Goal: Task Accomplishment & Management: Use online tool/utility

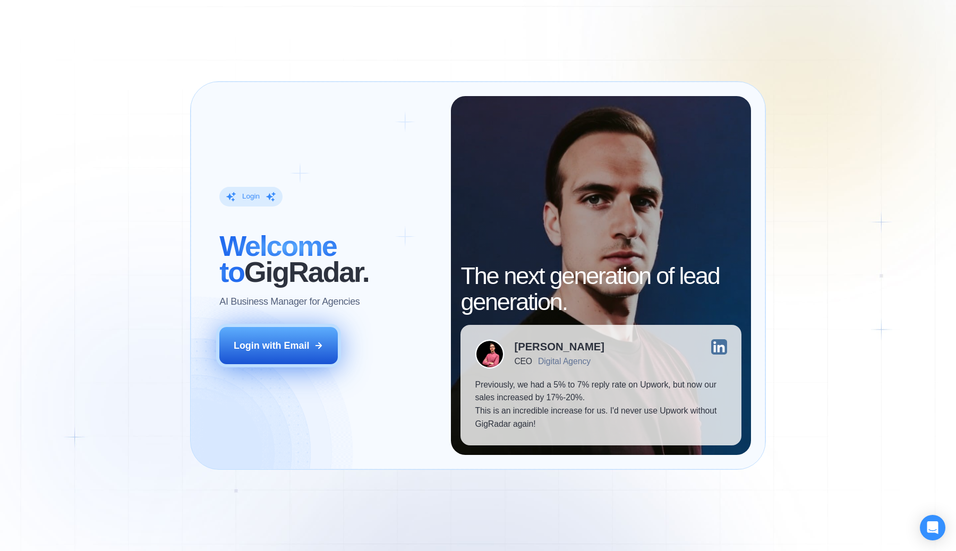
click at [306, 348] on div "Login with Email" at bounding box center [271, 345] width 75 height 13
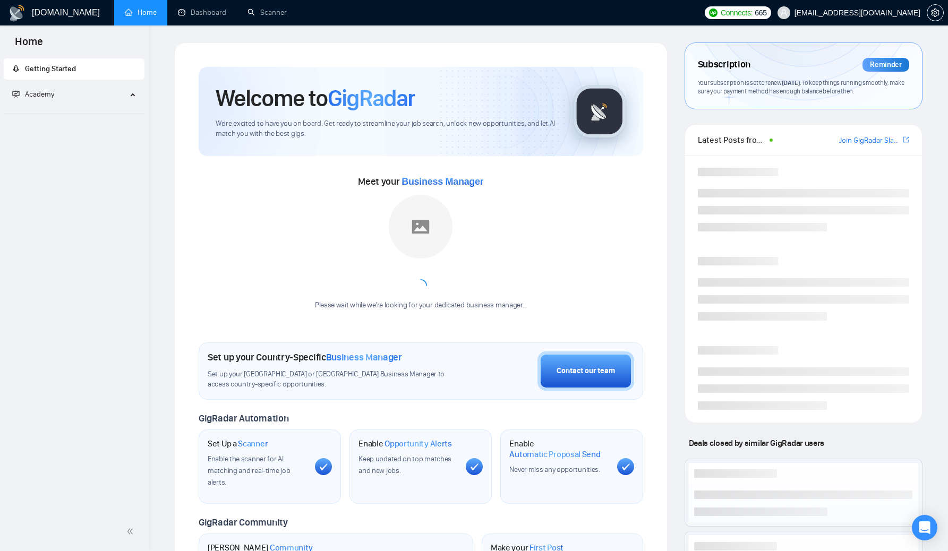
drag, startPoint x: 416, startPoint y: 343, endPoint x: 427, endPoint y: 310, distance: 34.6
click at [428, 311] on div "Welcome to GigRadar We're excited to have you on board. Get ready to streamline…" at bounding box center [421, 397] width 444 height 661
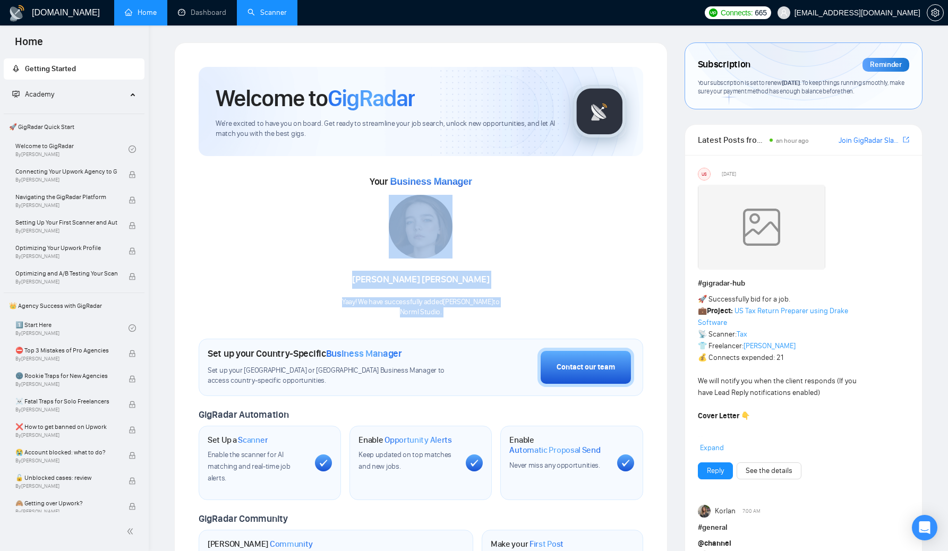
click at [251, 8] on link "Scanner" at bounding box center [266, 12] width 39 height 9
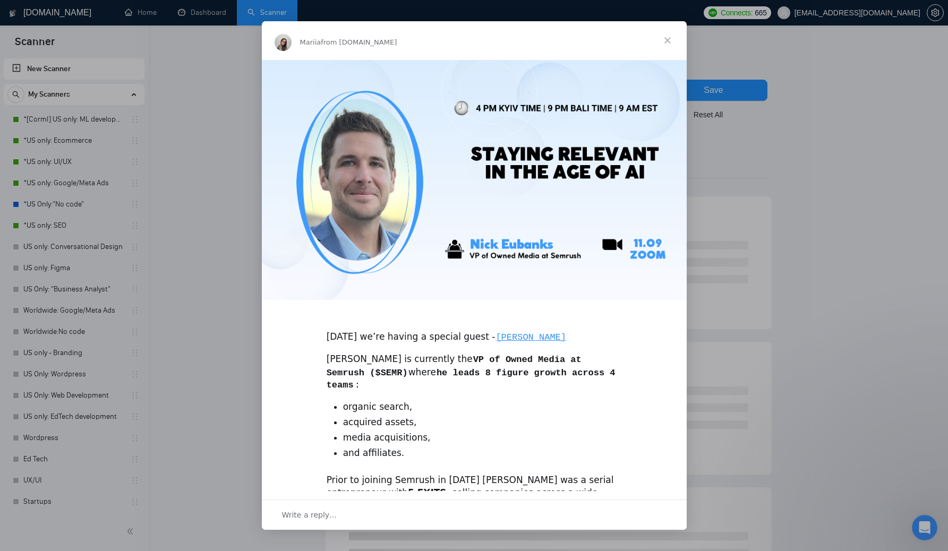
click at [662, 36] on span "Close" at bounding box center [667, 40] width 38 height 38
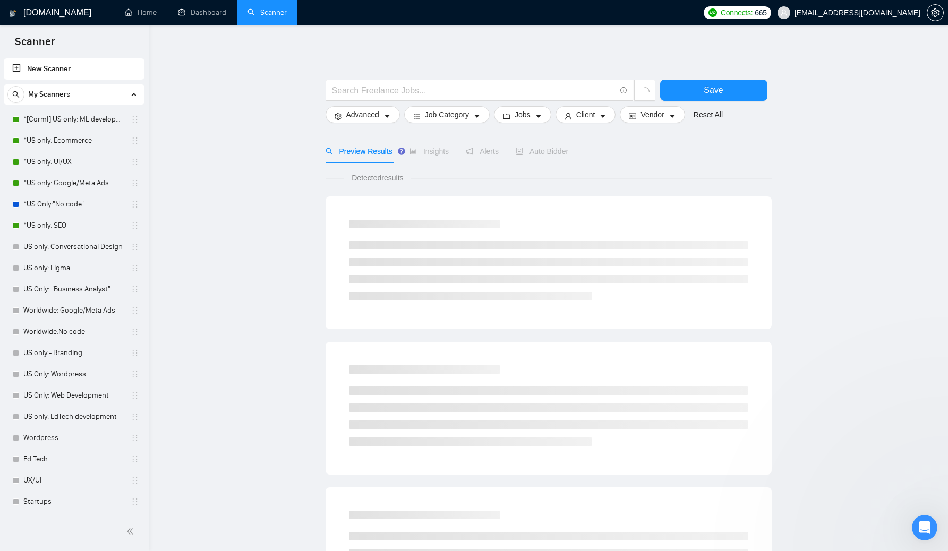
click at [642, 44] on div "Save Advanced Job Category Jobs Client Vendor Reset All Preview Results Insight…" at bounding box center [548, 476] width 446 height 869
click at [71, 120] on link "*[Corml] US only: ML development" at bounding box center [73, 119] width 101 height 21
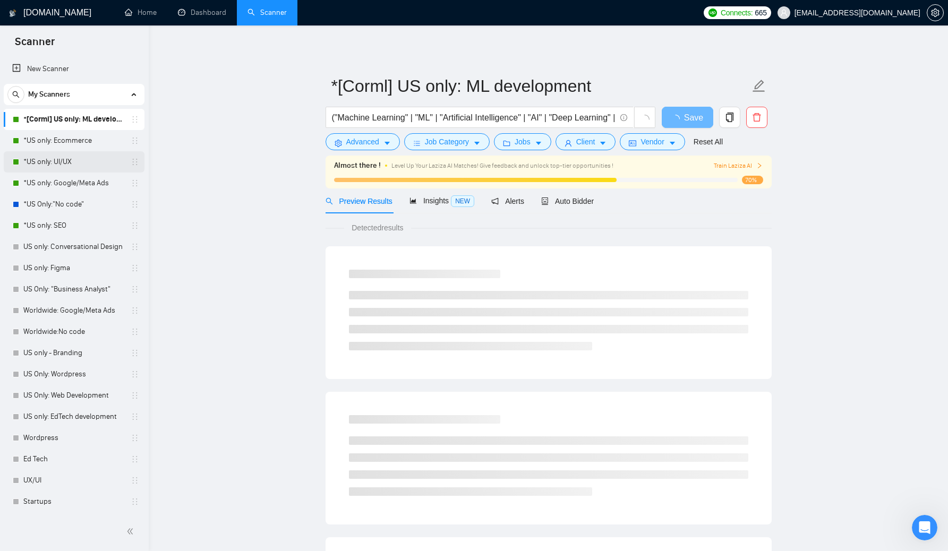
click at [67, 151] on link "*US only: UI/UX" at bounding box center [73, 161] width 101 height 21
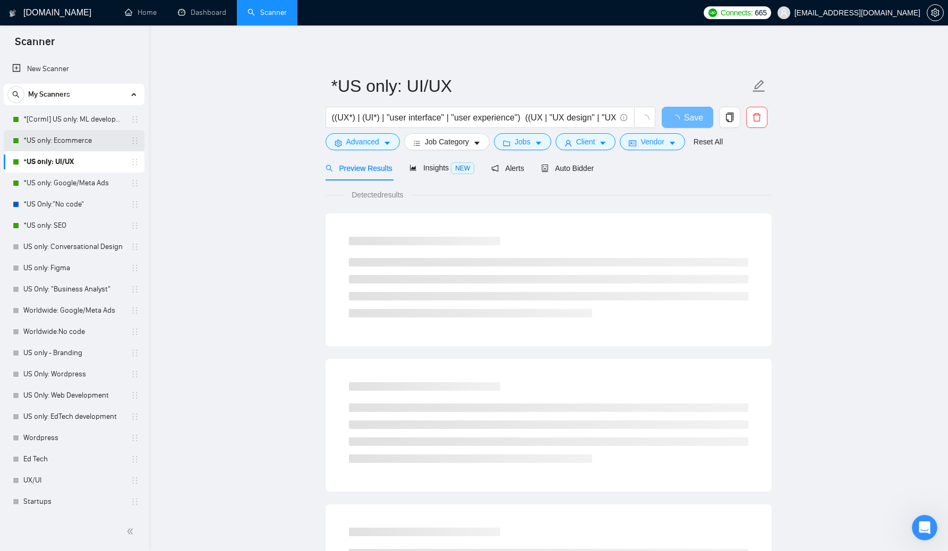
click at [71, 134] on link "*US only: Ecommerce" at bounding box center [73, 140] width 101 height 21
click at [228, 121] on main "*US only: Ecommerce | Ecommerce | "Ecommerce website" | "Ecommerce development"…" at bounding box center [548, 485] width 765 height 886
click at [472, 137] on button "Job Category" at bounding box center [446, 141] width 85 height 17
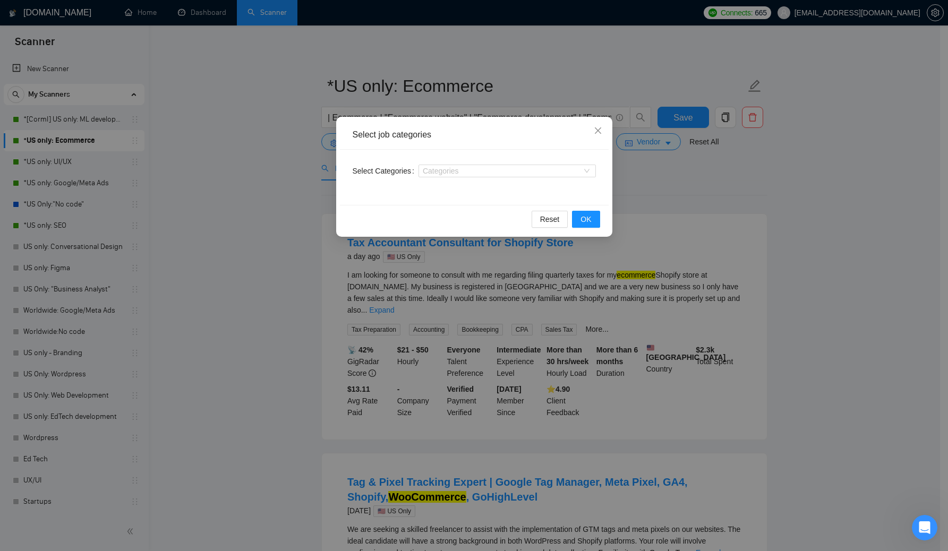
click at [245, 184] on div "Select job categories Select Categories Categories Reset OK" at bounding box center [474, 275] width 948 height 551
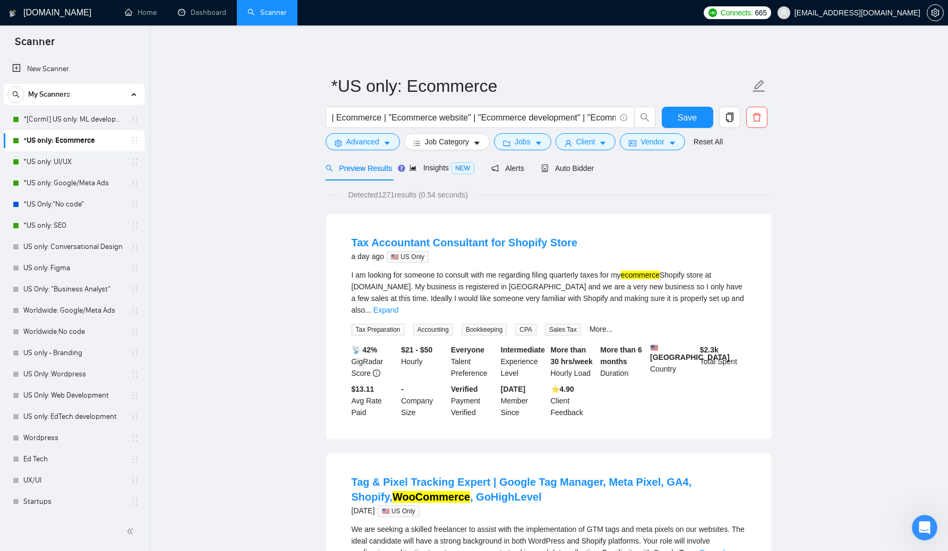
click at [392, 129] on div "| Ecommerce | "Ecommerce website" | "Ecommerce development" | "Ecommerce design…" at bounding box center [490, 120] width 334 height 27
click at [387, 138] on button "Advanced" at bounding box center [362, 141] width 74 height 17
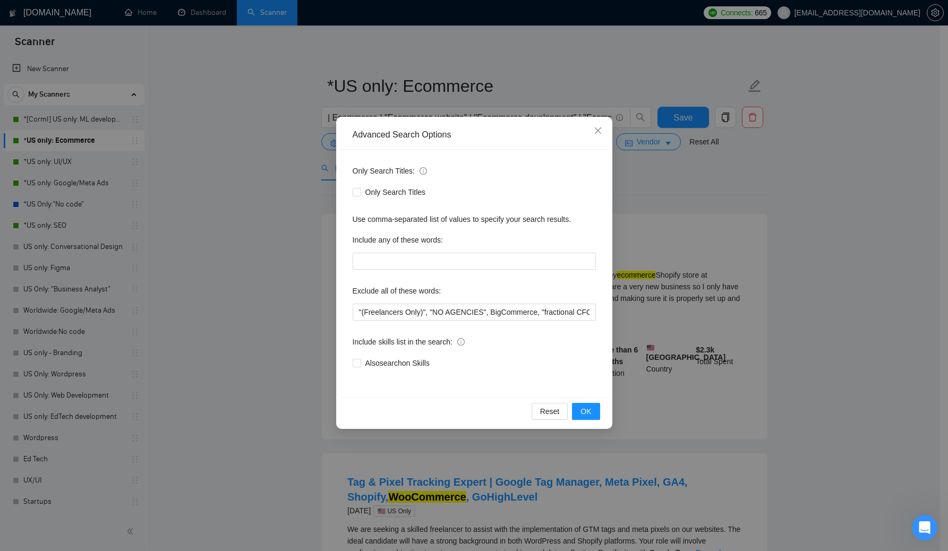
drag, startPoint x: 210, startPoint y: 307, endPoint x: 459, endPoint y: 144, distance: 298.0
click at [210, 307] on div "Advanced Search Options Only Search Titles: Only Search Titles Use comma-separa…" at bounding box center [474, 275] width 948 height 551
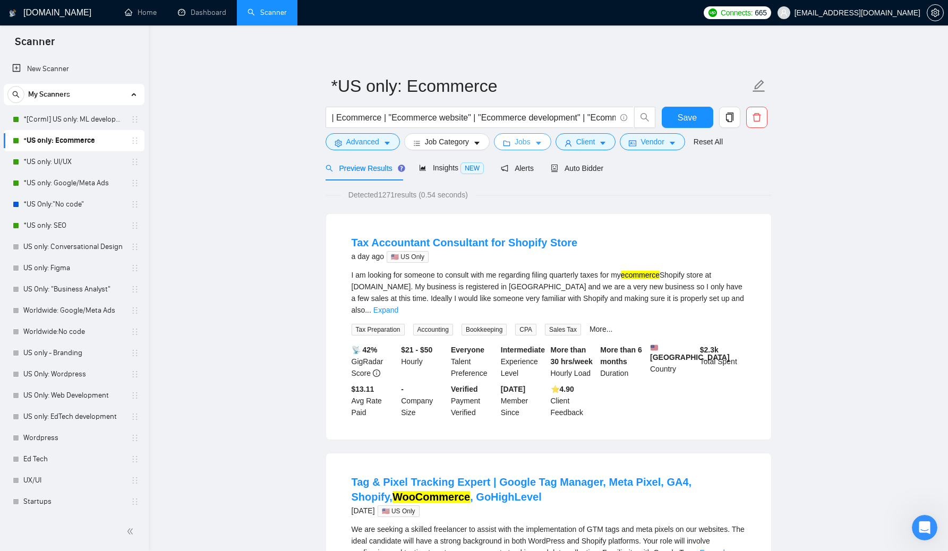
click at [523, 142] on span "Jobs" at bounding box center [522, 142] width 16 height 12
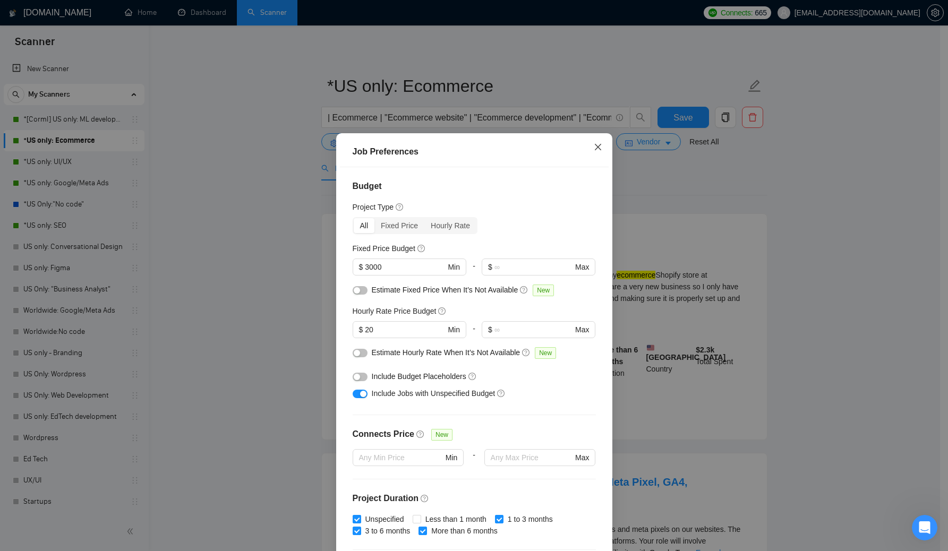
drag, startPoint x: 589, startPoint y: 148, endPoint x: 595, endPoint y: 148, distance: 5.3
click at [594, 148] on icon "close" at bounding box center [598, 147] width 8 height 8
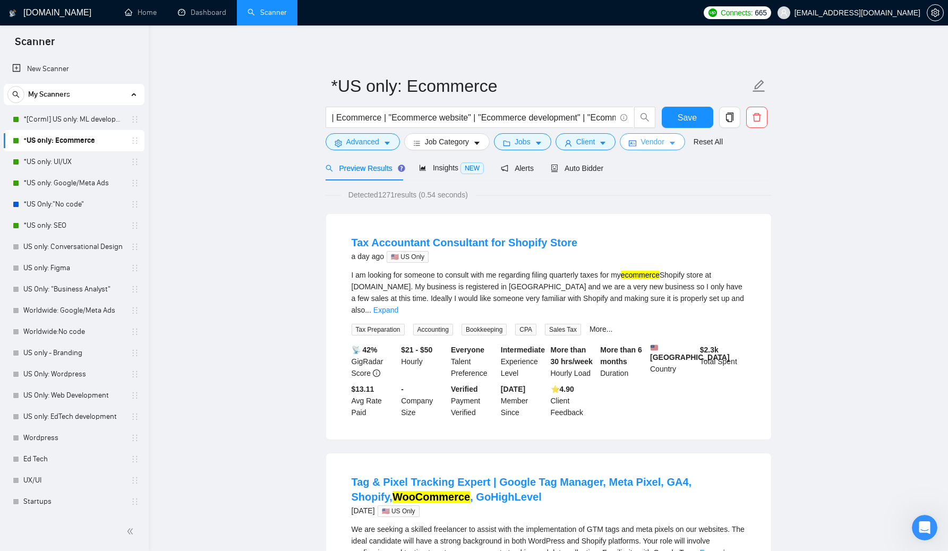
click at [657, 135] on button "Vendor" at bounding box center [652, 141] width 65 height 17
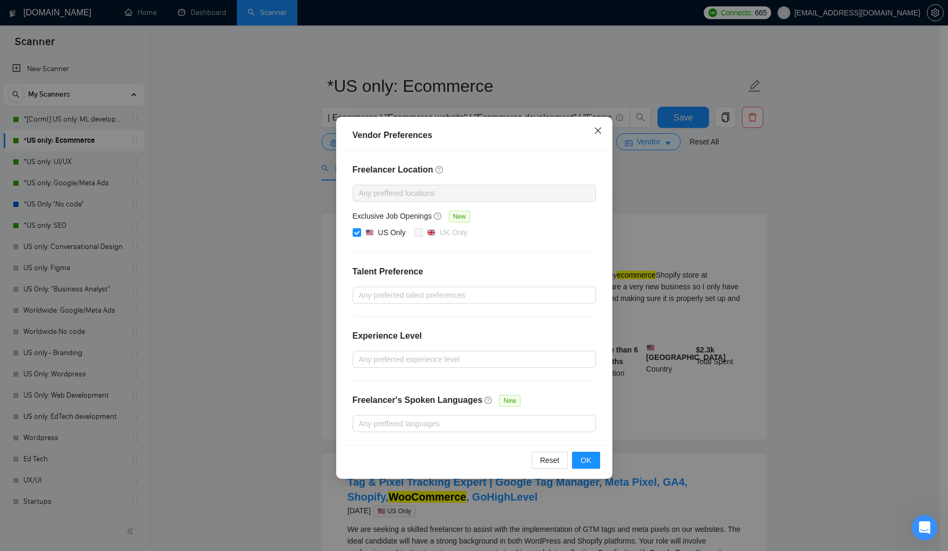
click at [594, 128] on icon "close" at bounding box center [598, 130] width 8 height 8
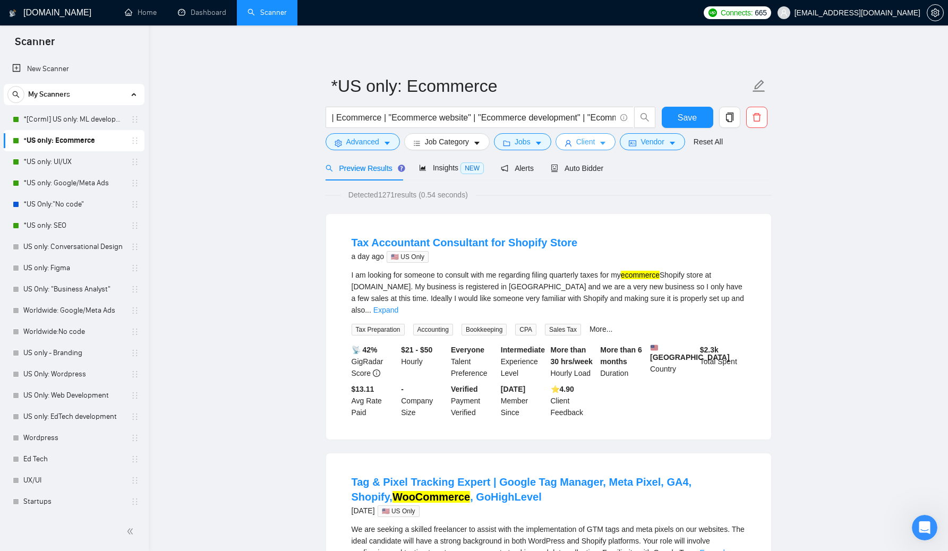
click at [606, 146] on icon "caret-down" at bounding box center [602, 143] width 7 height 7
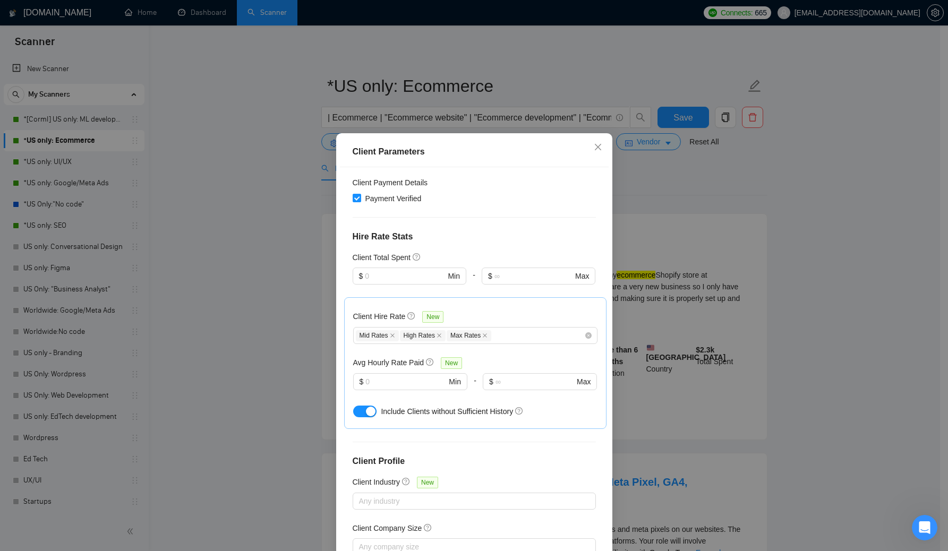
scroll to position [276, 0]
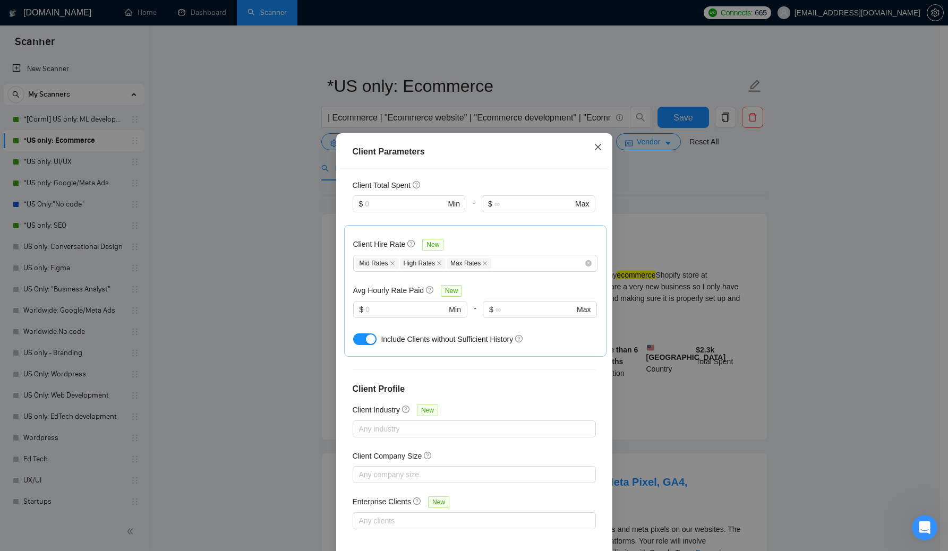
click at [596, 151] on icon "close" at bounding box center [598, 147] width 8 height 8
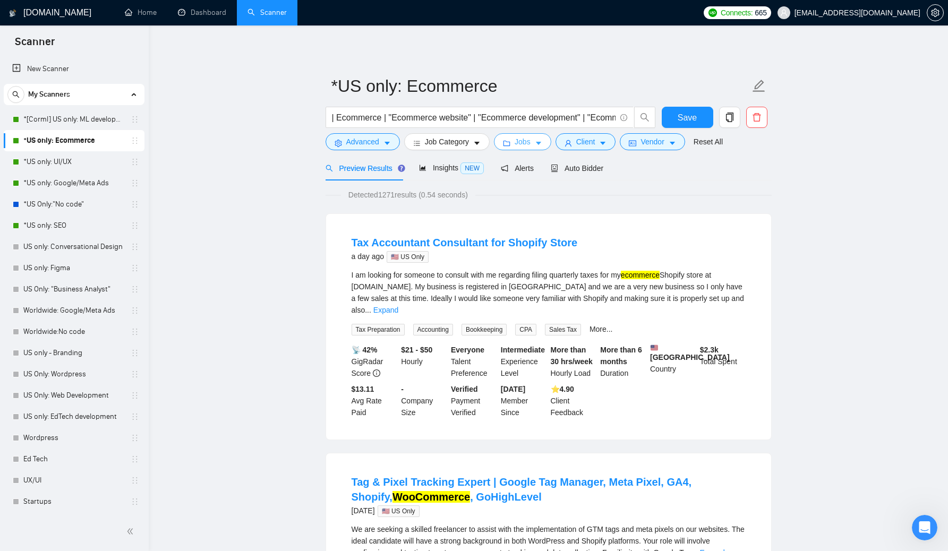
click at [534, 141] on button "Jobs" at bounding box center [522, 141] width 57 height 17
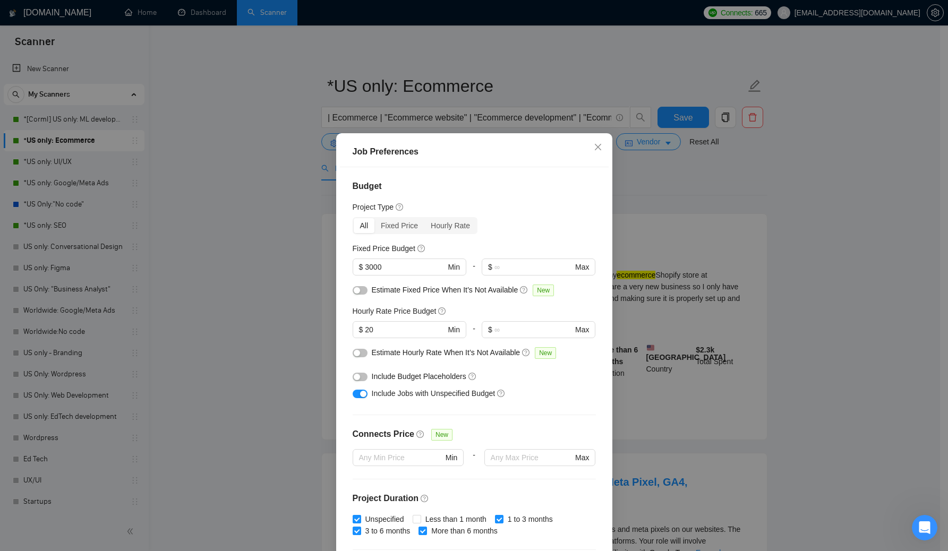
scroll to position [212, 0]
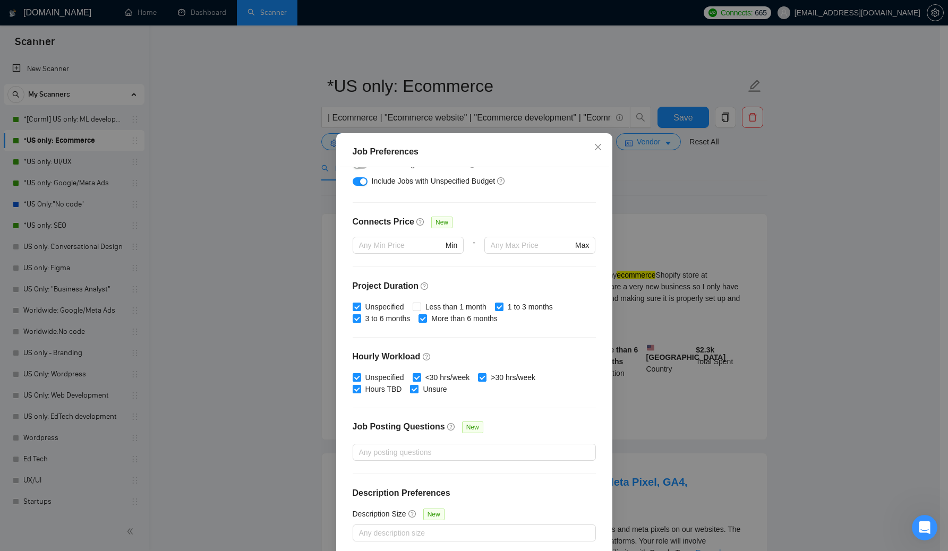
drag, startPoint x: 683, startPoint y: 213, endPoint x: 512, endPoint y: 199, distance: 172.1
click at [683, 213] on div "Job Preferences Budget Project Type All Fixed Price Hourly Rate Fixed Price Bud…" at bounding box center [474, 275] width 948 height 551
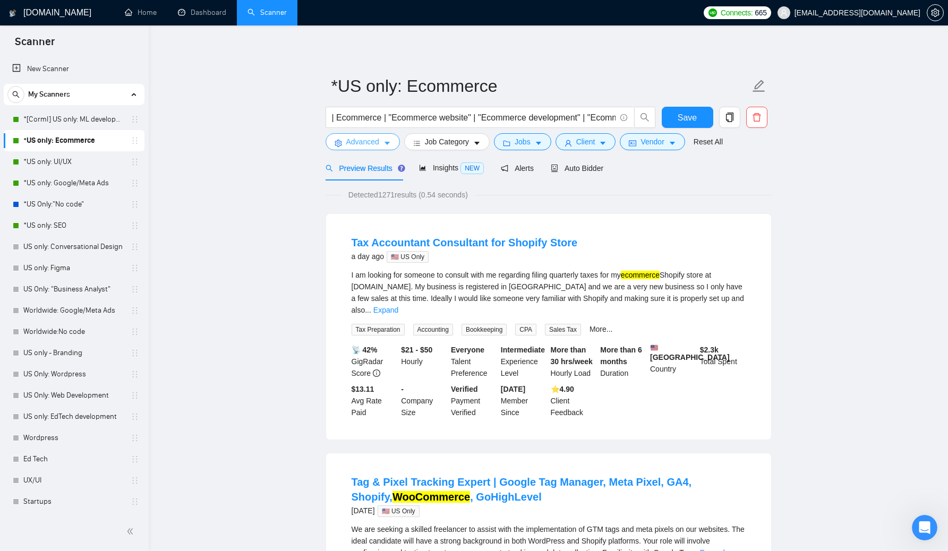
click at [385, 140] on icon "caret-down" at bounding box center [386, 143] width 7 height 7
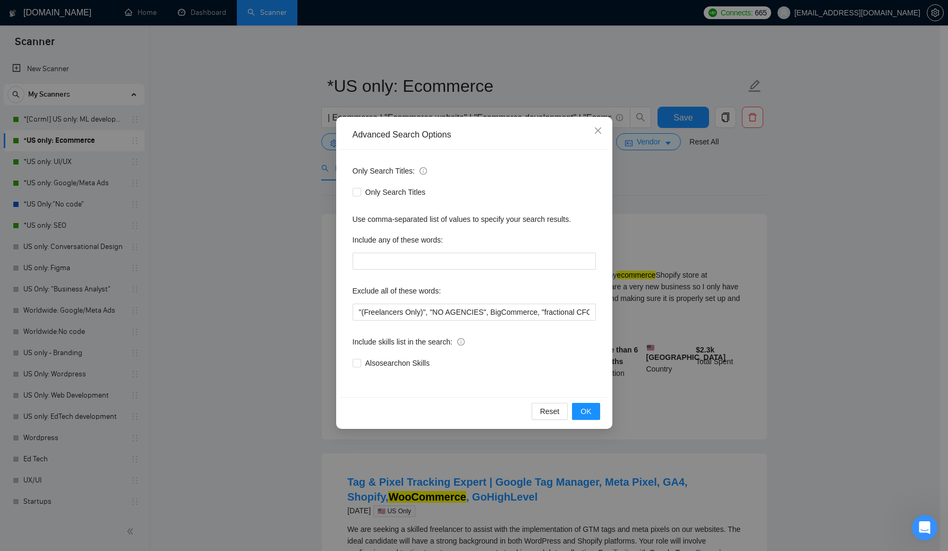
click at [255, 177] on div "Advanced Search Options Only Search Titles: Only Search Titles Use comma-separa…" at bounding box center [474, 275] width 948 height 551
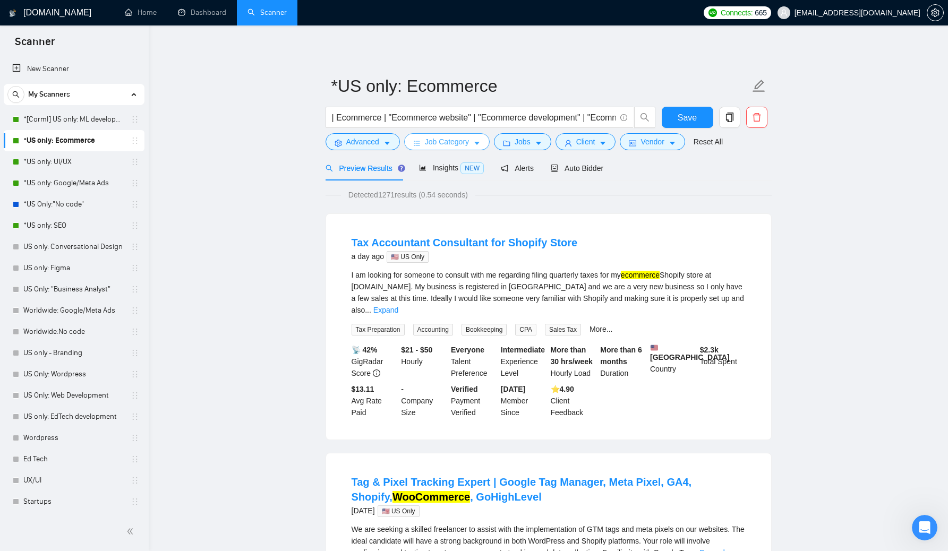
click at [445, 145] on span "Job Category" at bounding box center [447, 142] width 44 height 12
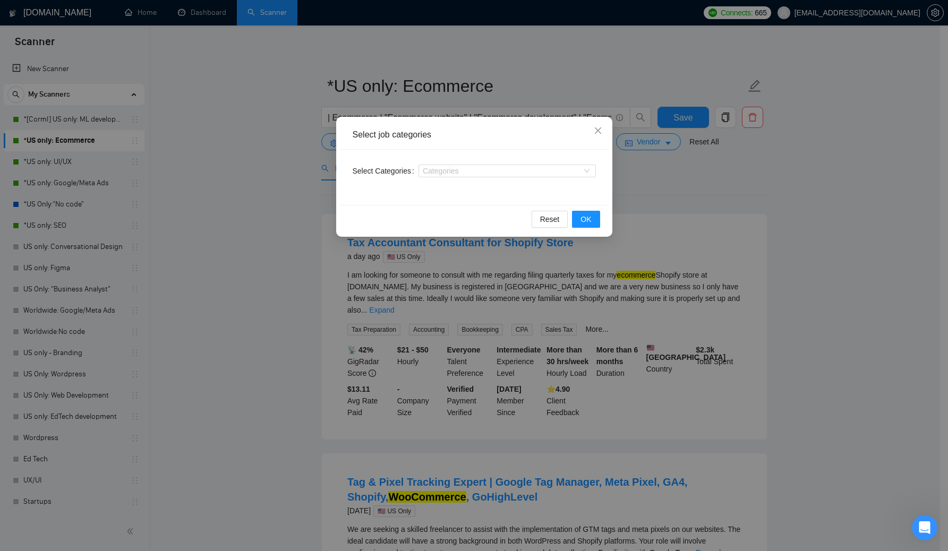
click at [675, 169] on div "Select job categories Select Categories Categories Reset OK" at bounding box center [474, 275] width 948 height 551
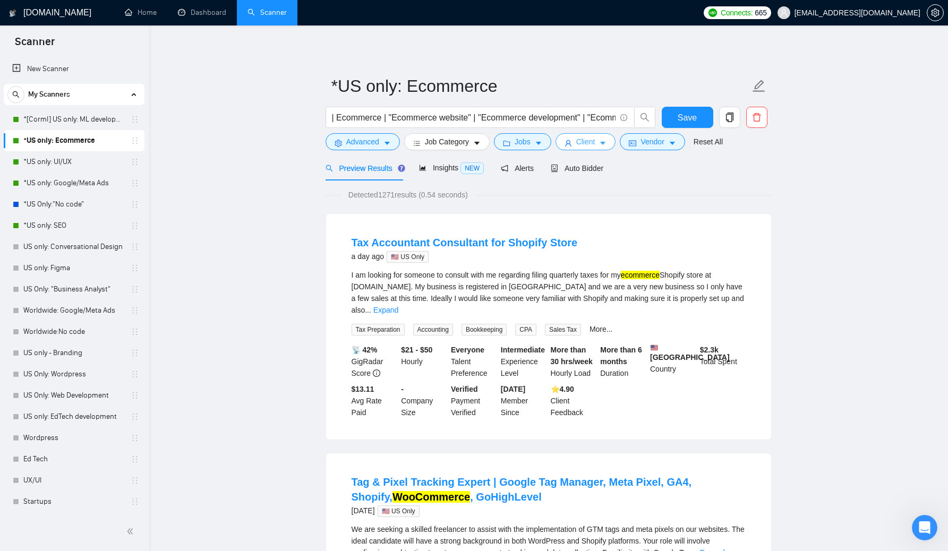
click at [594, 138] on span "Client" at bounding box center [585, 142] width 19 height 12
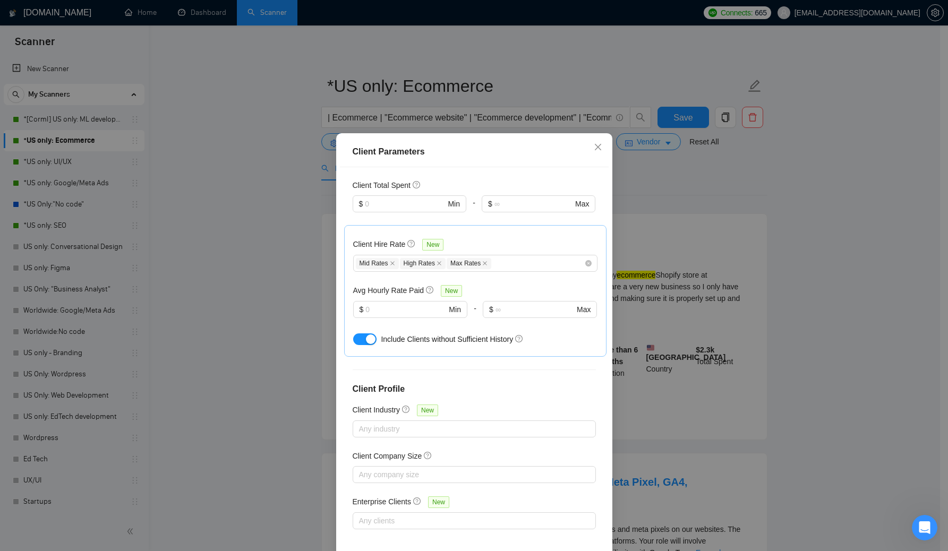
click at [664, 146] on div "Client Parameters Client Location Include Client Countries Select Exclude Clien…" at bounding box center [474, 275] width 948 height 551
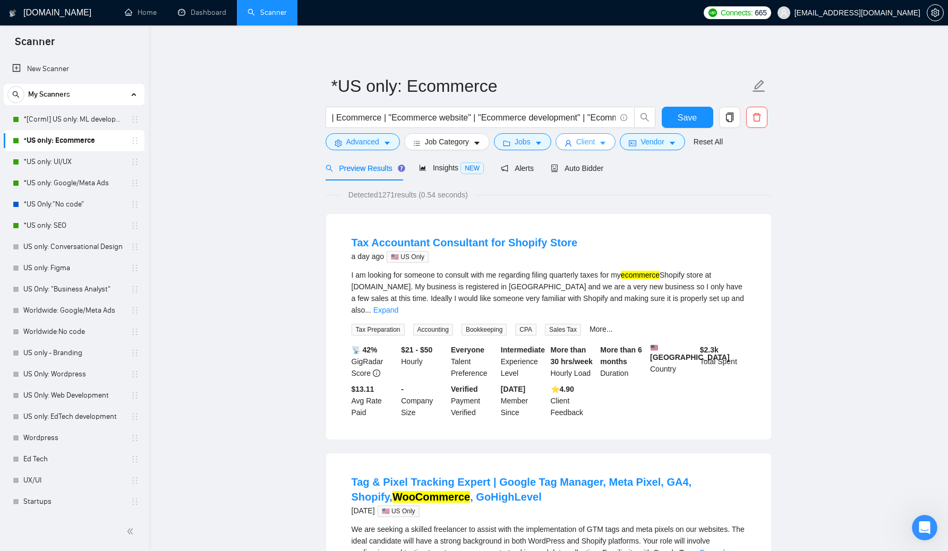
click at [677, 140] on body "Scanner New Scanner My Scanners *[Corml] [GEOGRAPHIC_DATA] only: ML development…" at bounding box center [474, 275] width 948 height 551
click at [675, 142] on icon "caret-down" at bounding box center [671, 143] width 7 height 7
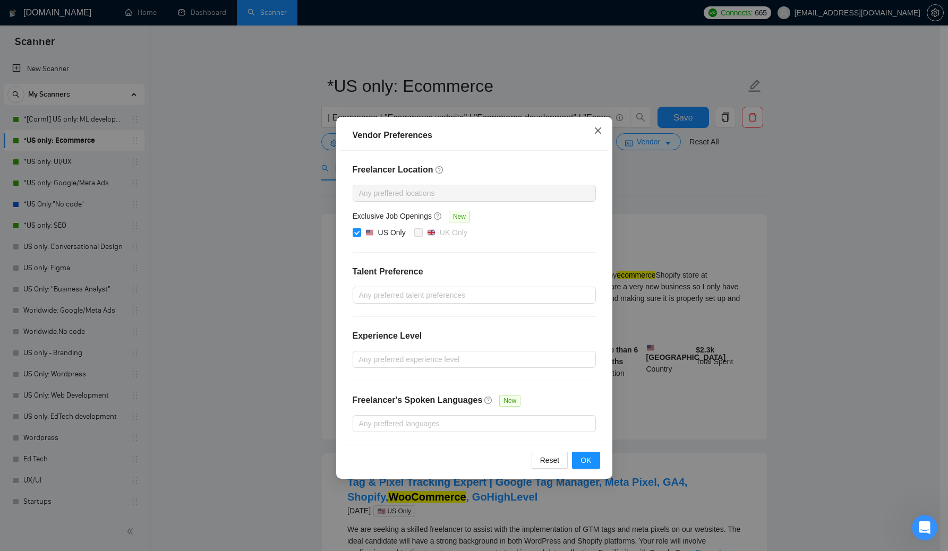
click at [600, 133] on icon "close" at bounding box center [598, 130] width 8 height 8
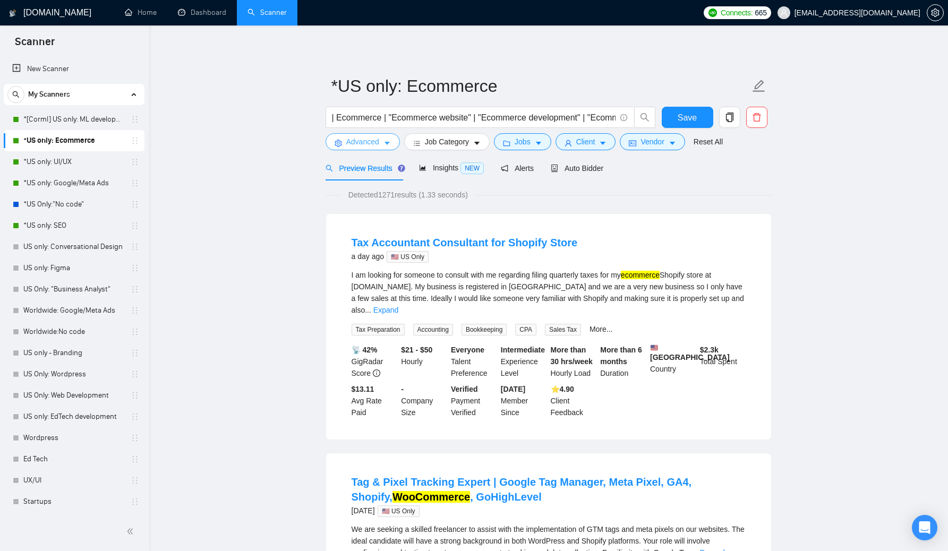
click at [389, 146] on icon "caret-down" at bounding box center [386, 143] width 7 height 7
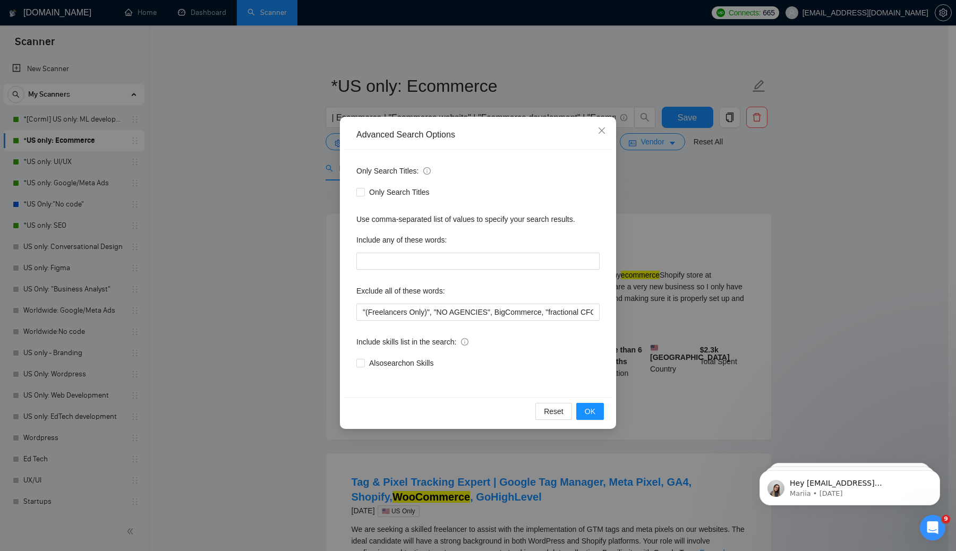
click at [752, 201] on div "Advanced Search Options Only Search Titles: Only Search Titles Use comma-separa…" at bounding box center [478, 275] width 956 height 551
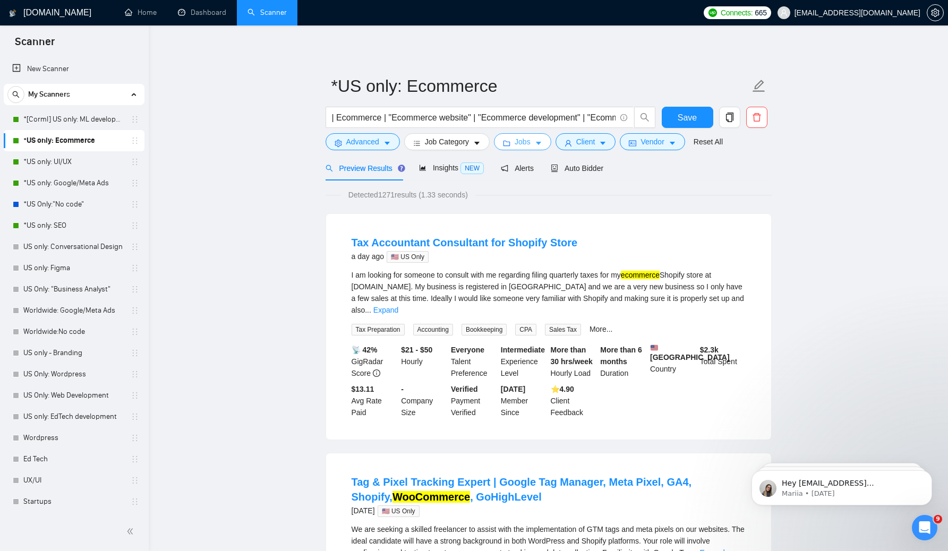
click at [530, 147] on span "Jobs" at bounding box center [522, 142] width 16 height 12
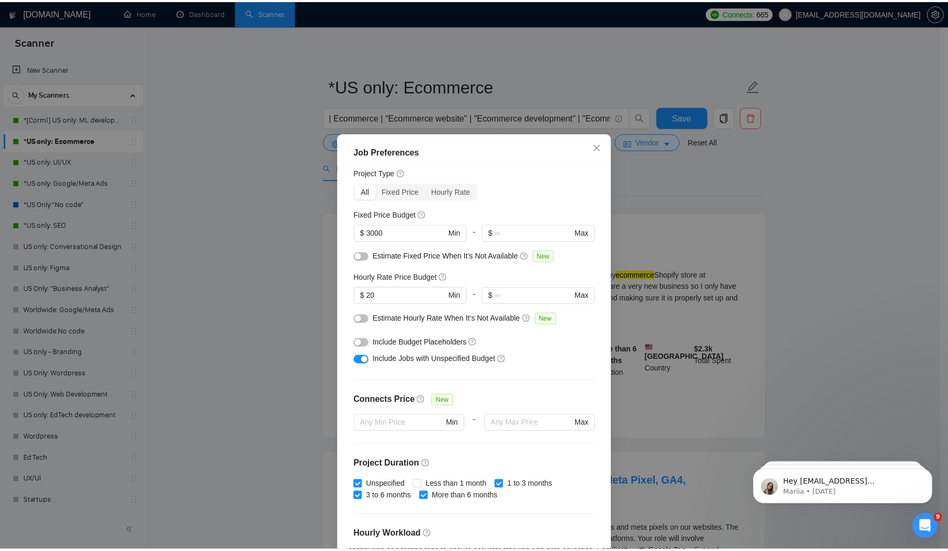
scroll to position [4, 0]
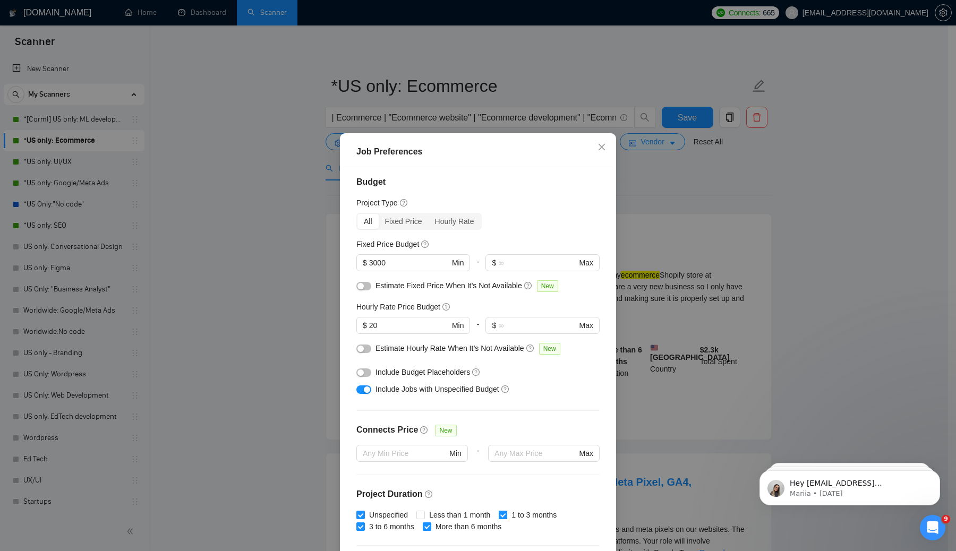
click at [700, 201] on div "Job Preferences Budget Project Type All Fixed Price Hourly Rate Fixed Price Bud…" at bounding box center [478, 275] width 956 height 551
